Goal: Task Accomplishment & Management: Manage account settings

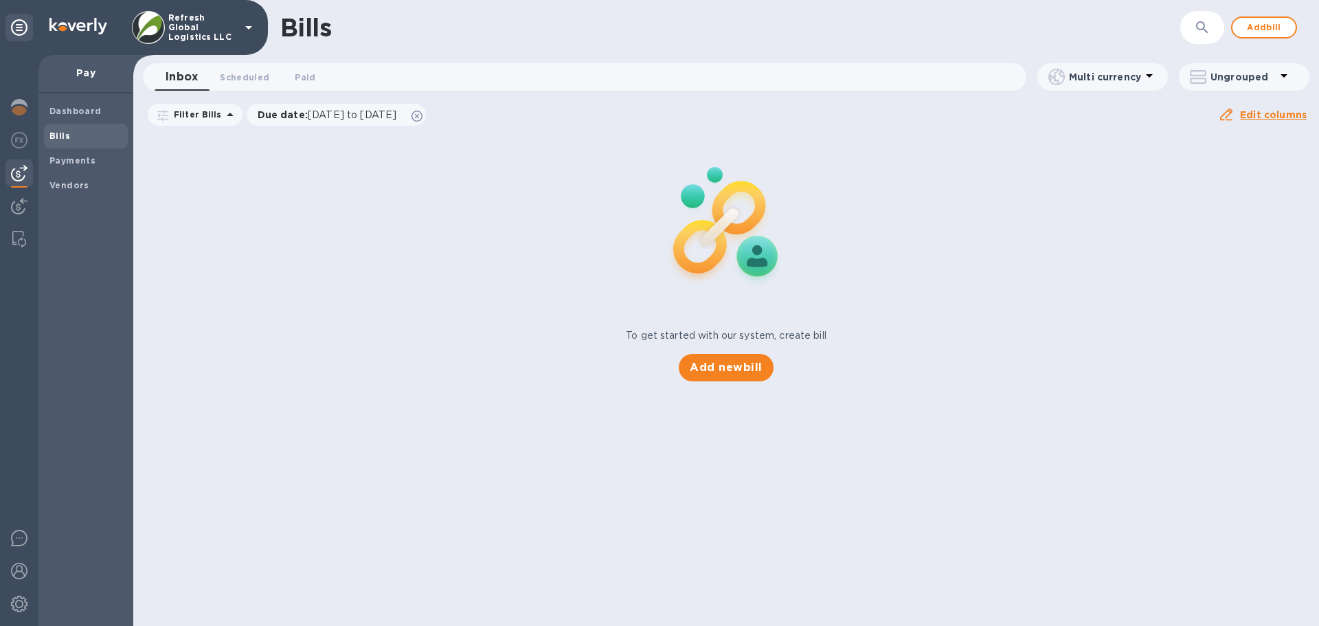
click at [179, 19] on p "Refresh Global Logistics LLC" at bounding box center [202, 27] width 69 height 29
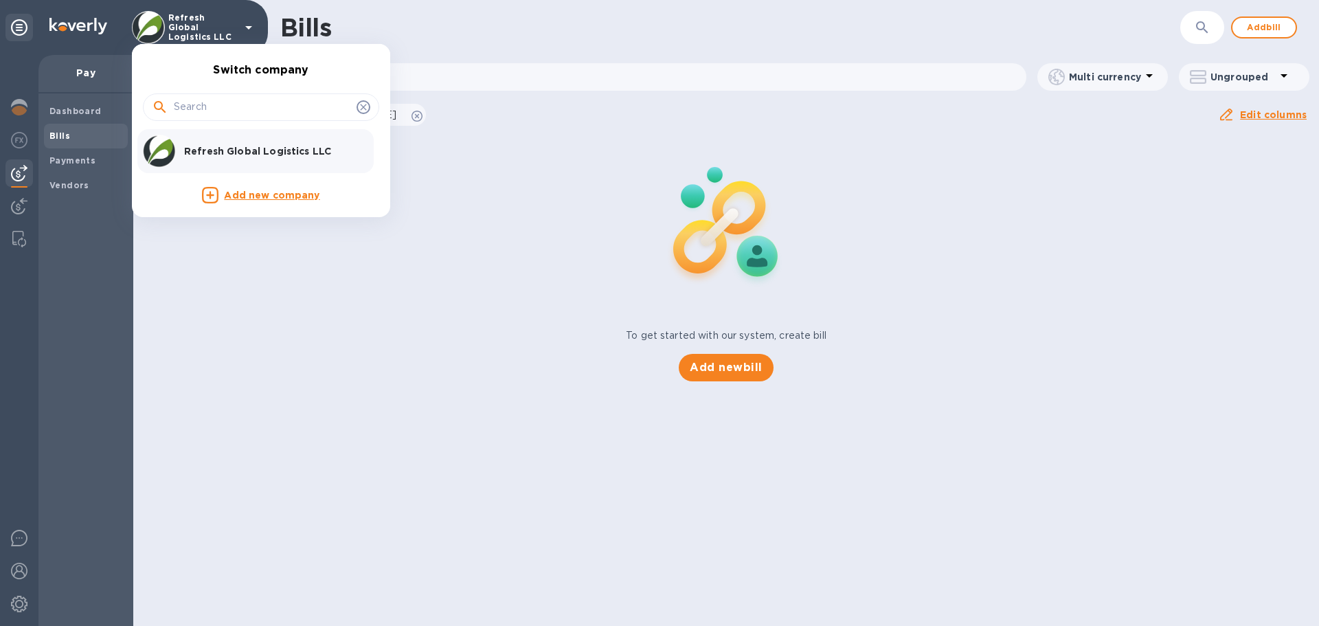
click at [226, 161] on div "Refresh Global Logistics LLC" at bounding box center [250, 151] width 214 height 33
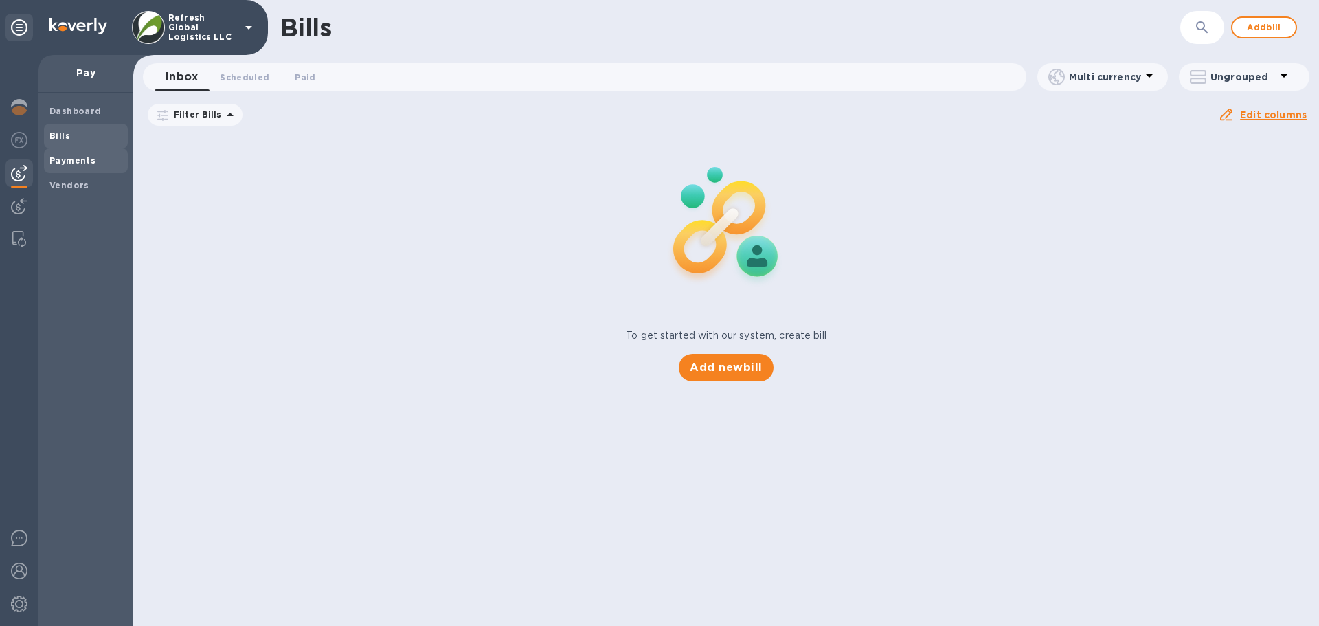
click at [74, 165] on b "Payments" at bounding box center [72, 160] width 46 height 10
